Goal: Check status: Check status

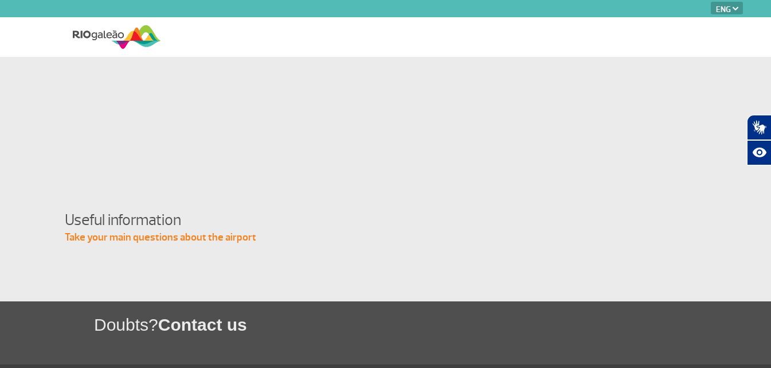
select select "en"
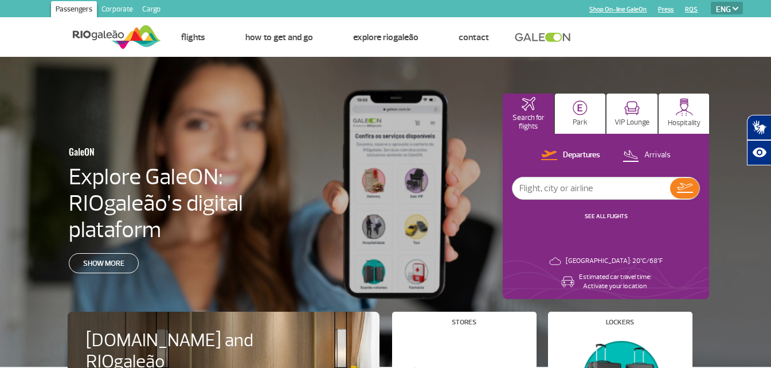
click at [622, 184] on input "text" at bounding box center [592, 188] width 158 height 22
click at [657, 157] on p "Arrivals" at bounding box center [657, 155] width 26 height 11
click at [630, 193] on input "text" at bounding box center [592, 188] width 158 height 22
click at [558, 186] on input "rio" at bounding box center [592, 188] width 158 height 22
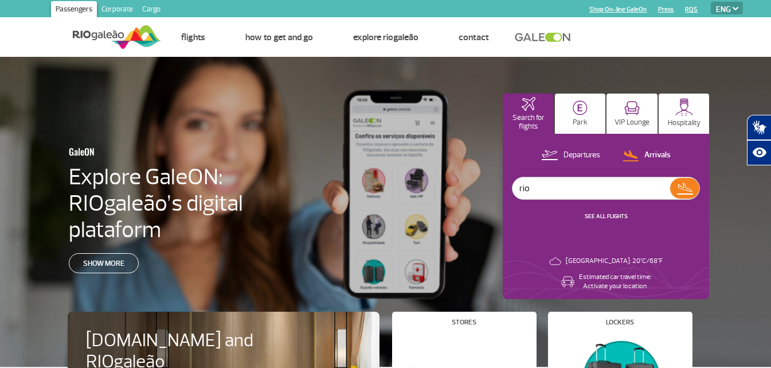
paste input "Rio de Janeir"
type input "[GEOGRAPHIC_DATA]"
click at [688, 188] on img at bounding box center [685, 188] width 17 height 16
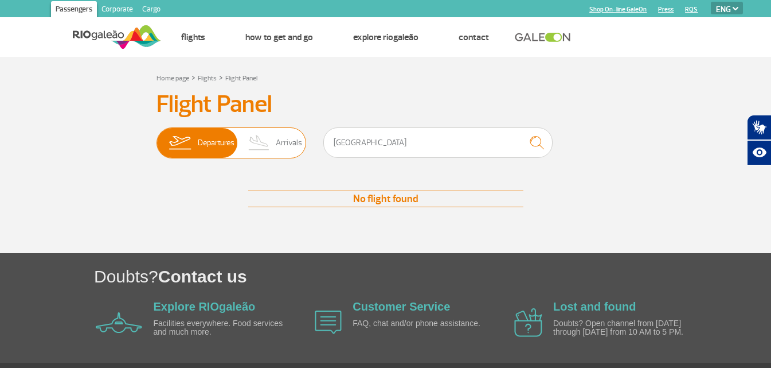
click at [282, 152] on span "Arrivals" at bounding box center [289, 143] width 26 height 30
click at [157, 137] on input "Departures Arrivals" at bounding box center [157, 137] width 0 height 0
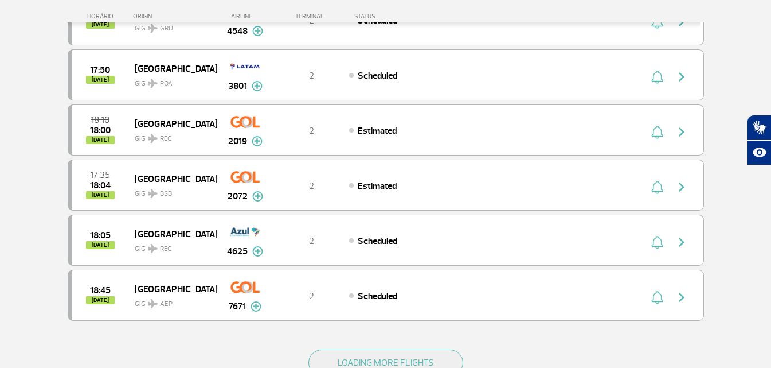
scroll to position [1032, 0]
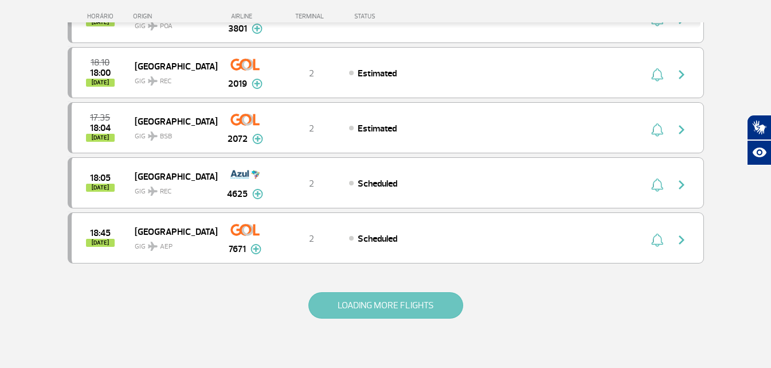
click at [412, 306] on button "LOADING MORE FLIGHTS" at bounding box center [385, 305] width 155 height 26
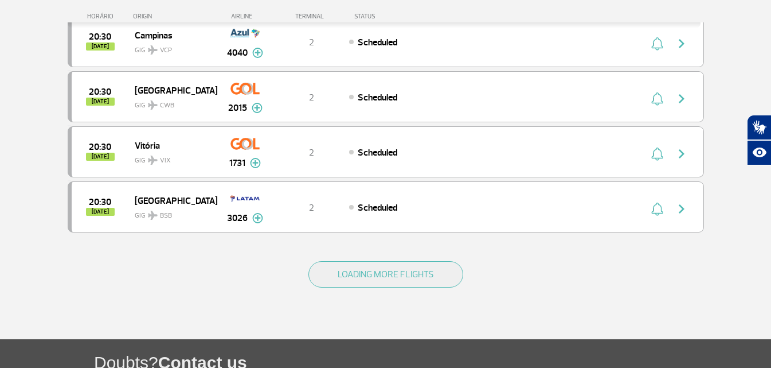
scroll to position [2179, 0]
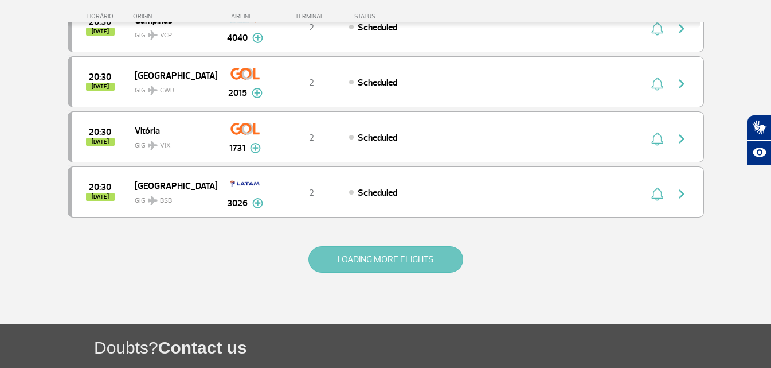
click at [436, 260] on button "LOADING MORE FLIGHTS" at bounding box center [385, 259] width 155 height 26
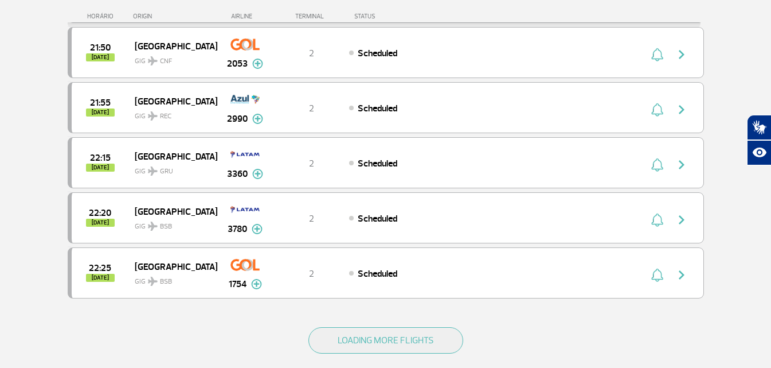
scroll to position [3211, 0]
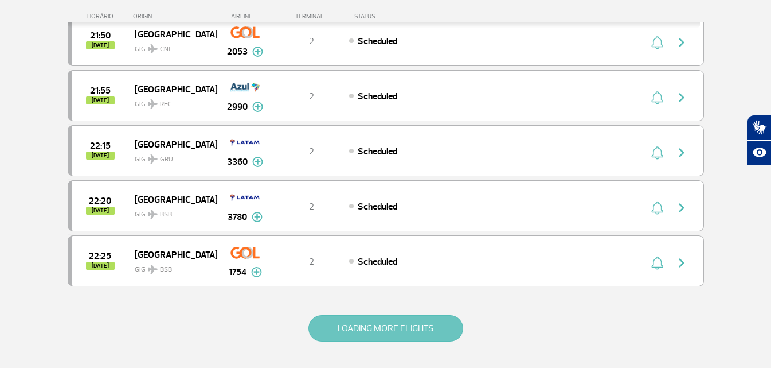
click at [434, 331] on button "LOADING MORE FLIGHTS" at bounding box center [385, 328] width 155 height 26
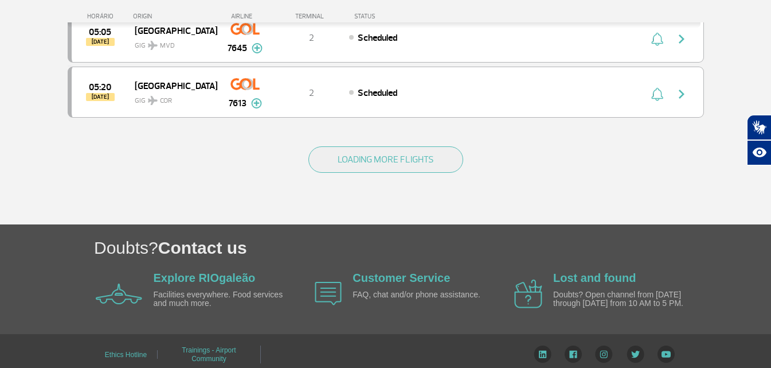
scroll to position [4071, 0]
